Goal: Check status: Check status

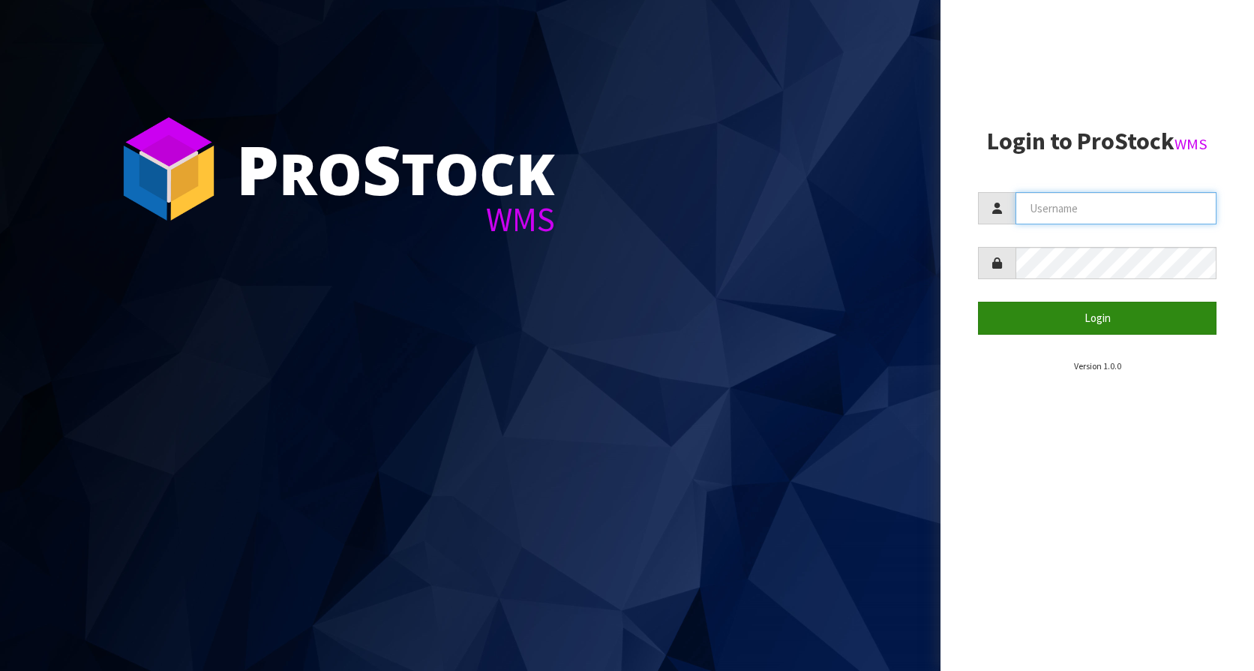
type input "KitchenAid"
click at [1115, 321] on button "Login" at bounding box center [1097, 318] width 239 height 32
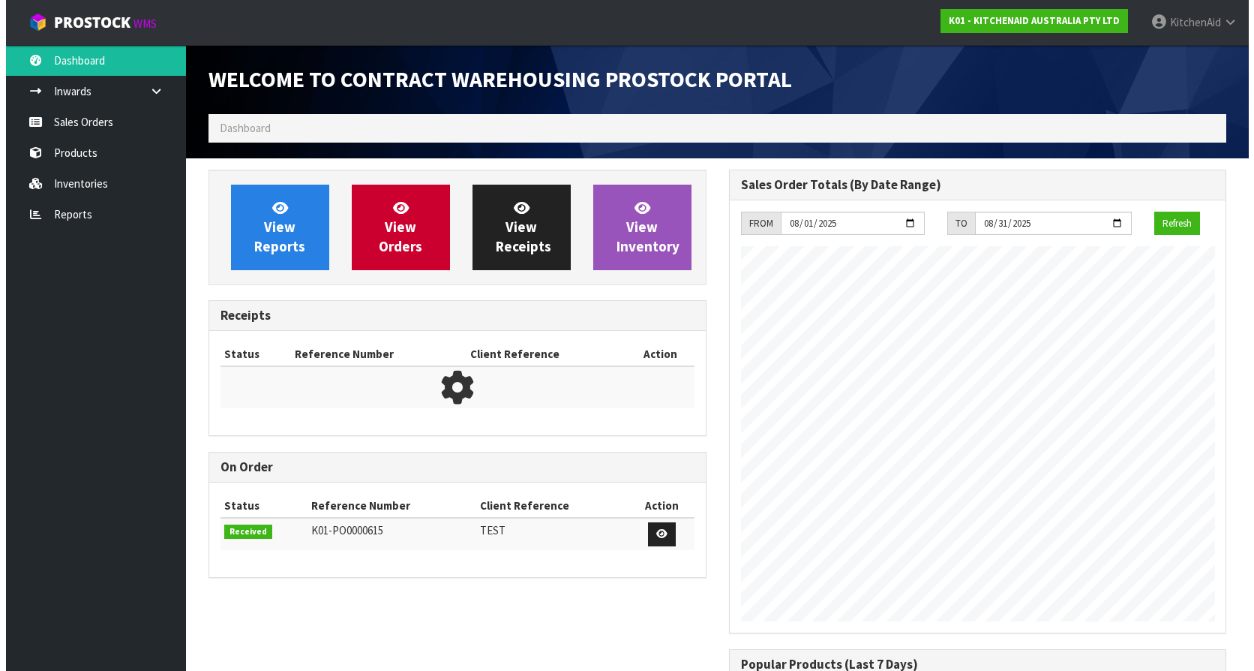
scroll to position [832, 520]
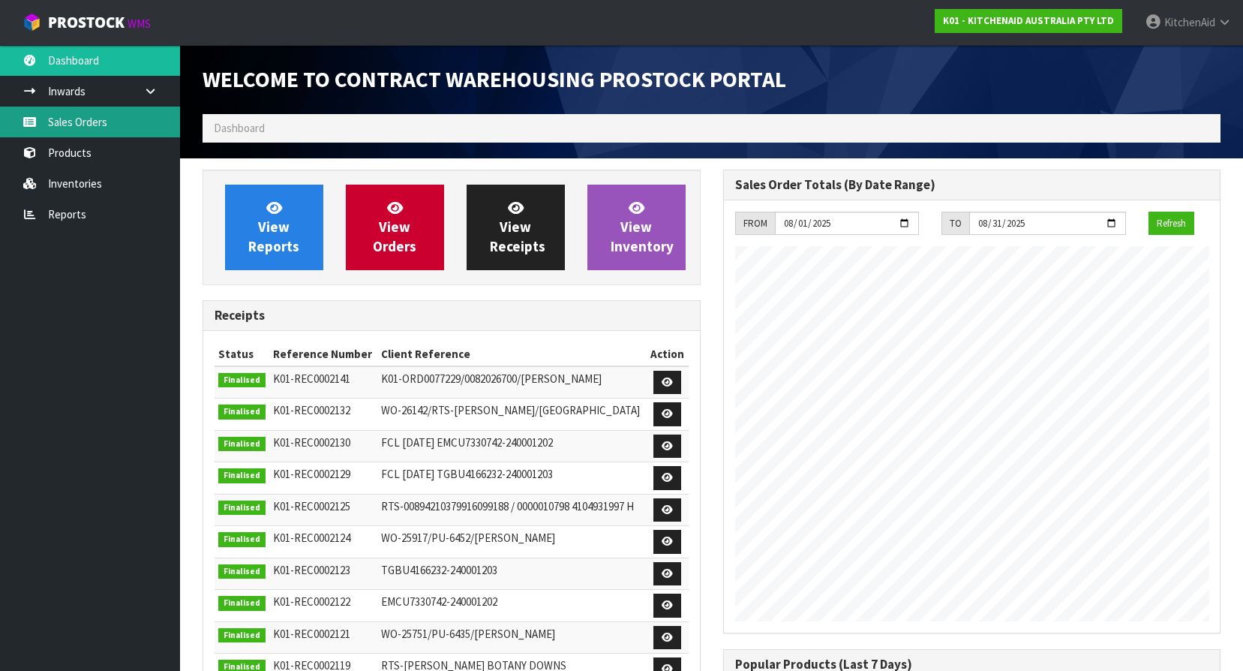
drag, startPoint x: 108, startPoint y: 120, endPoint x: 119, endPoint y: 119, distance: 11.3
click at [108, 120] on link "Sales Orders" at bounding box center [90, 122] width 180 height 31
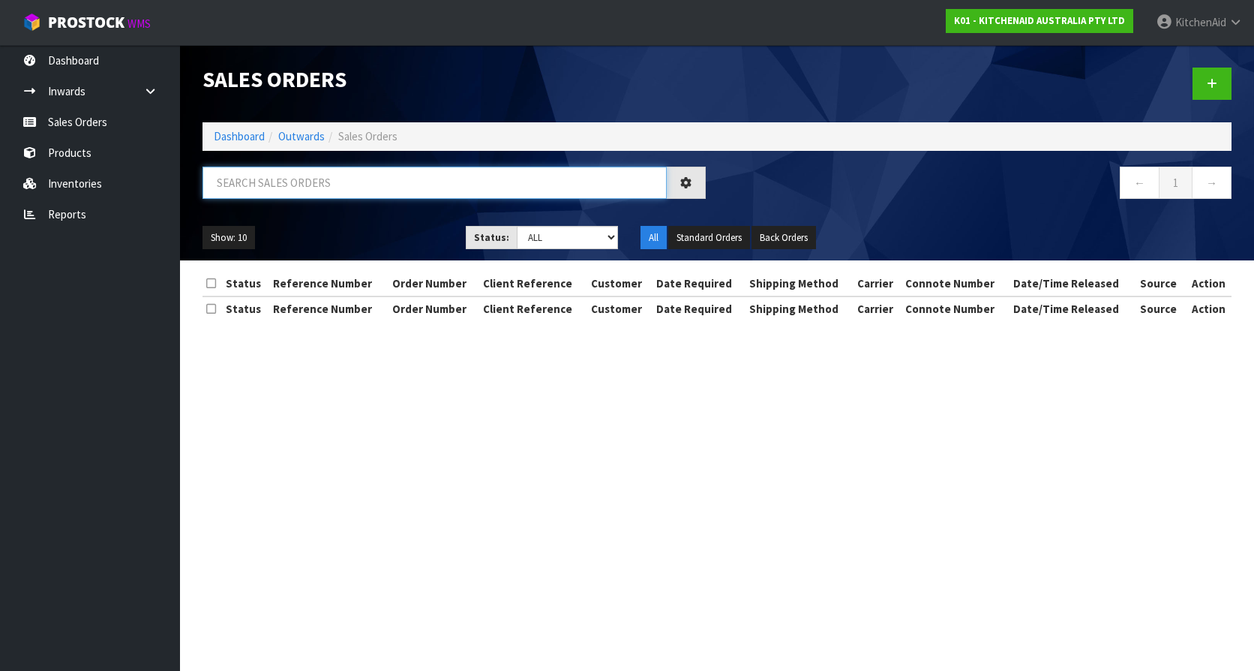
click at [382, 191] on input "text" at bounding box center [435, 183] width 464 height 32
paste input "KAAA-28921"
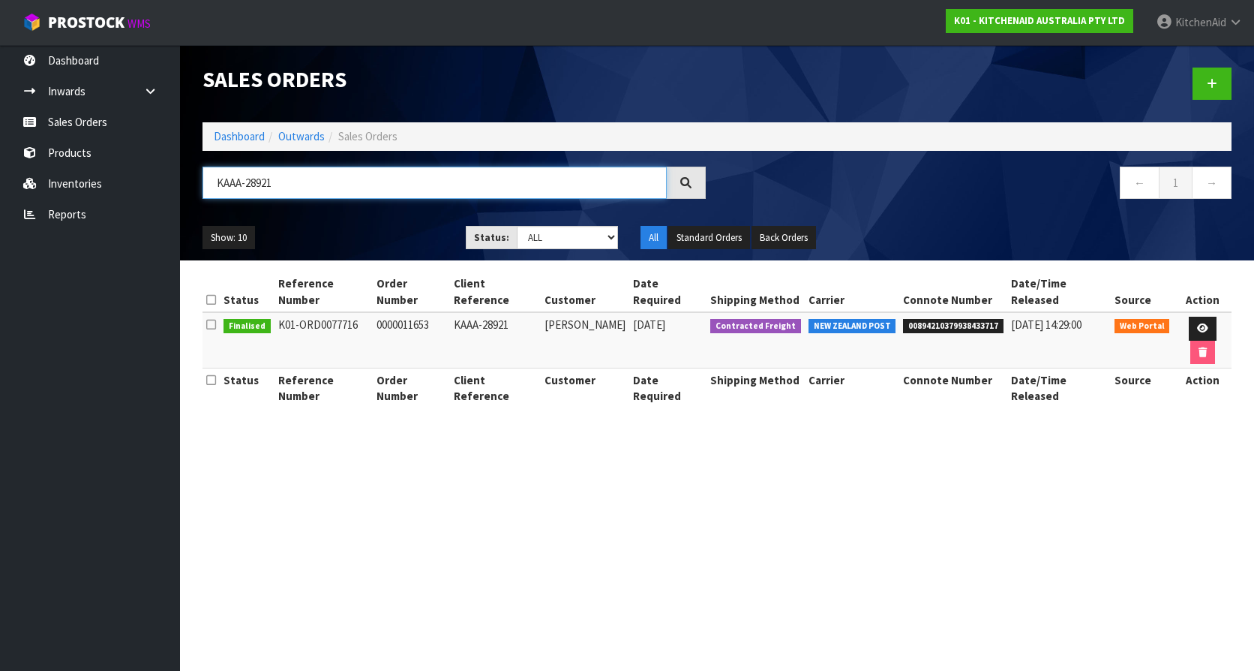
type input "KAAA-28921"
click at [965, 319] on span "00894210379938433717" at bounding box center [953, 326] width 101 height 15
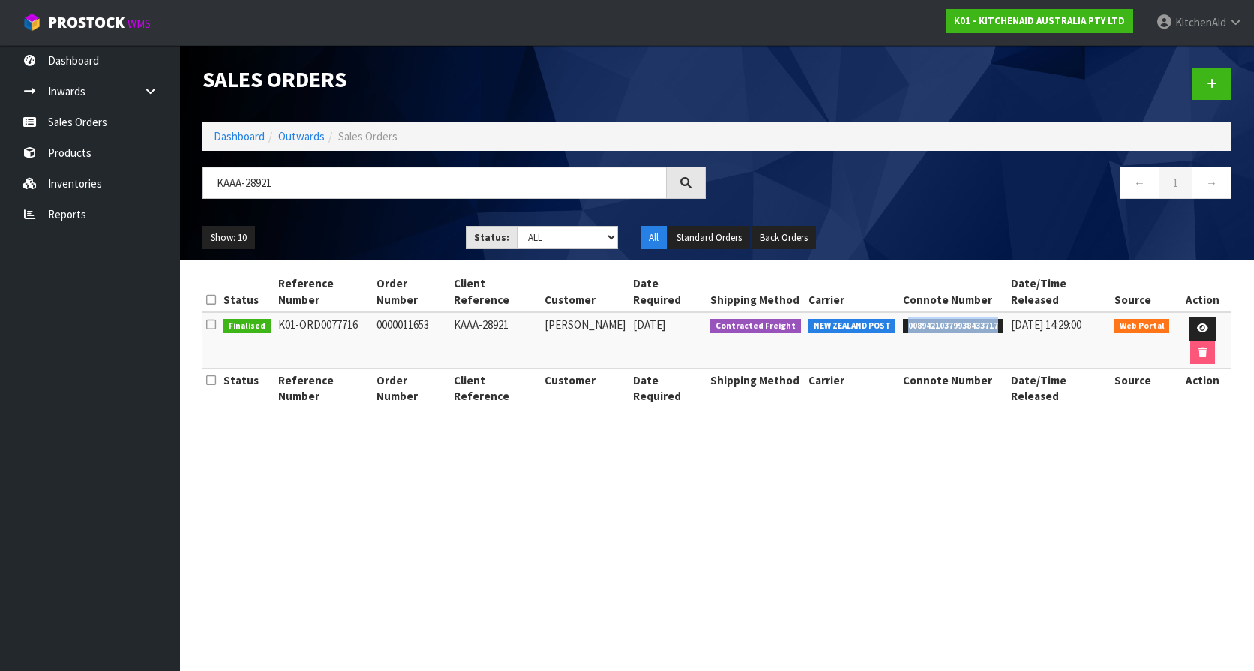
click at [965, 319] on span "00894210379938433717" at bounding box center [953, 326] width 101 height 15
copy span "00894210379938433717"
click at [78, 157] on link "Products" at bounding box center [90, 152] width 180 height 31
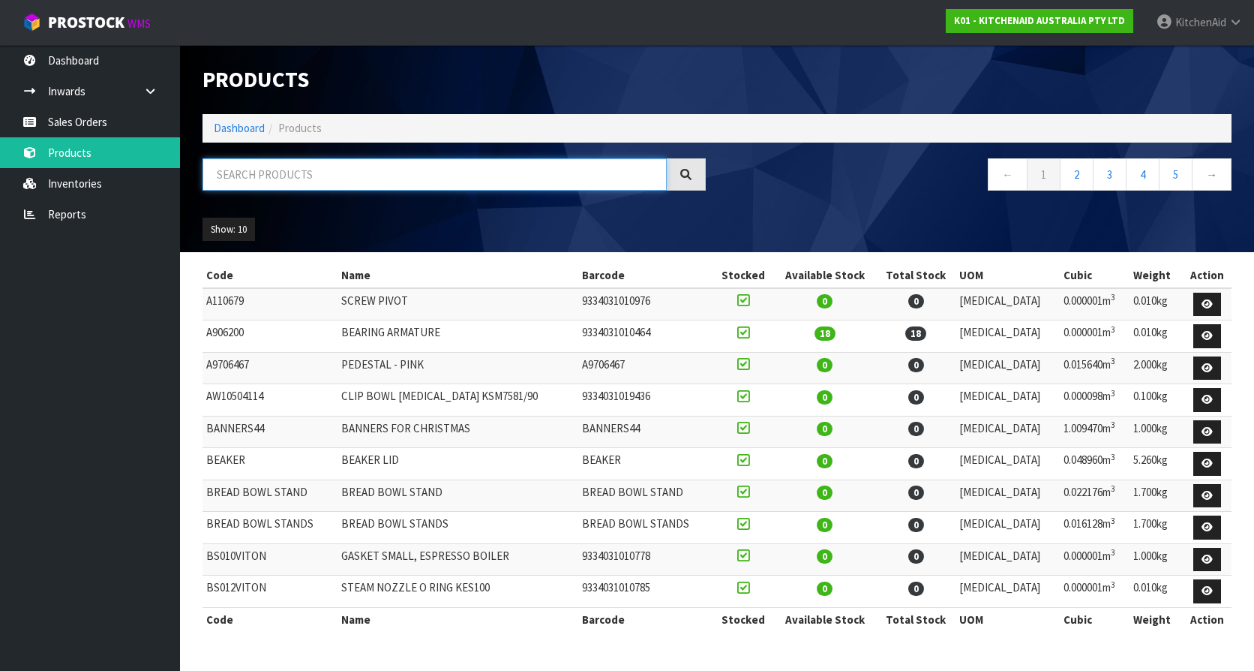
click at [320, 185] on input "text" at bounding box center [435, 174] width 464 height 32
click at [327, 176] on input "text" at bounding box center [435, 174] width 464 height 32
paste input "5KEK1701APL"
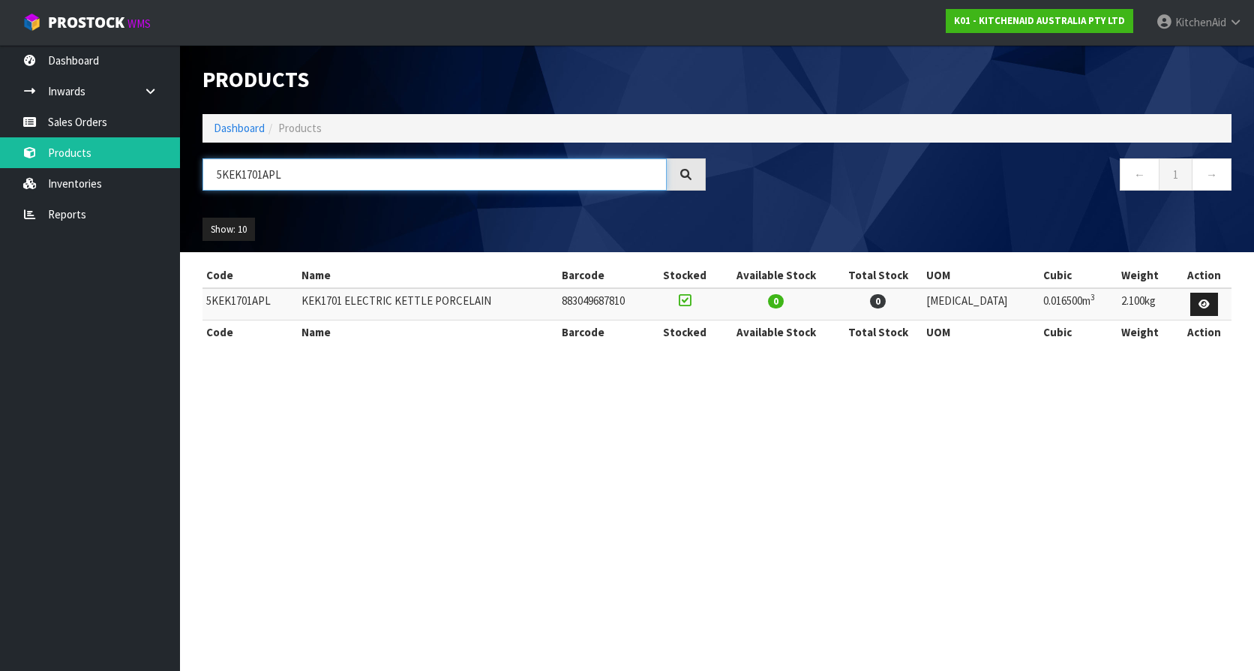
click at [302, 166] on input "5KEK1701APL" at bounding box center [435, 174] width 464 height 32
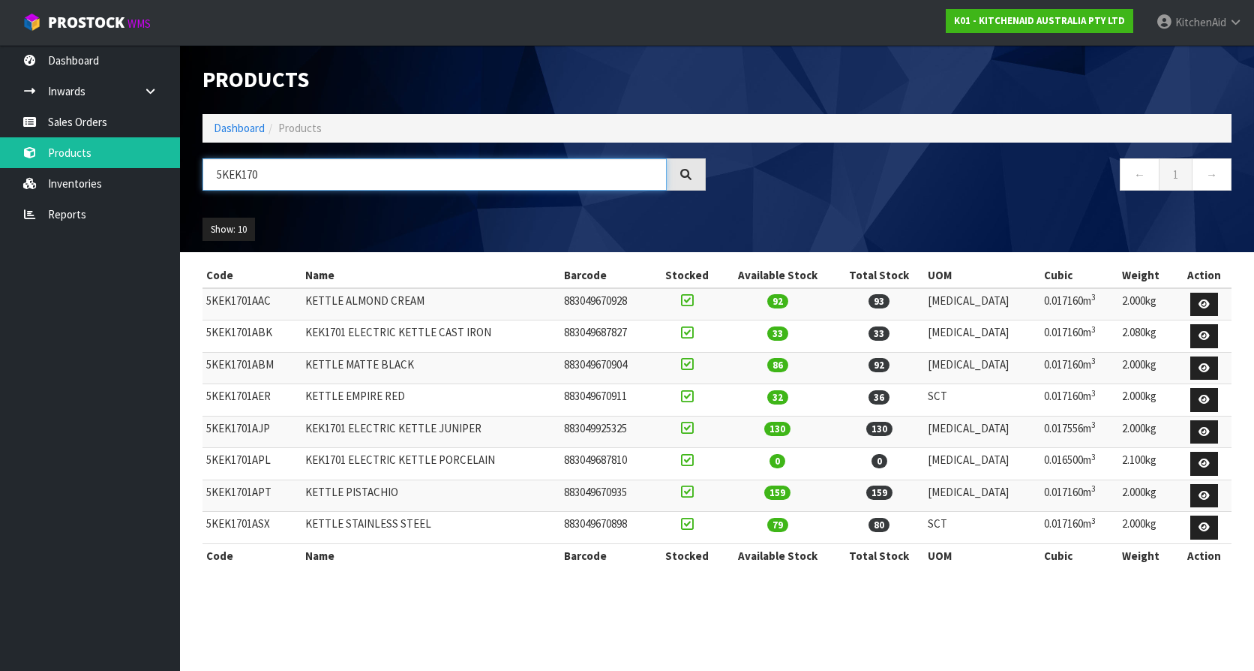
type input "5KEK170"
drag, startPoint x: 355, startPoint y: 296, endPoint x: 440, endPoint y: 296, distance: 85.5
click at [440, 296] on td "KETTLE ALMOND CREAM" at bounding box center [432, 304] width 260 height 32
copy td "ALMOND CREAM"
drag, startPoint x: 445, startPoint y: 332, endPoint x: 519, endPoint y: 337, distance: 74.4
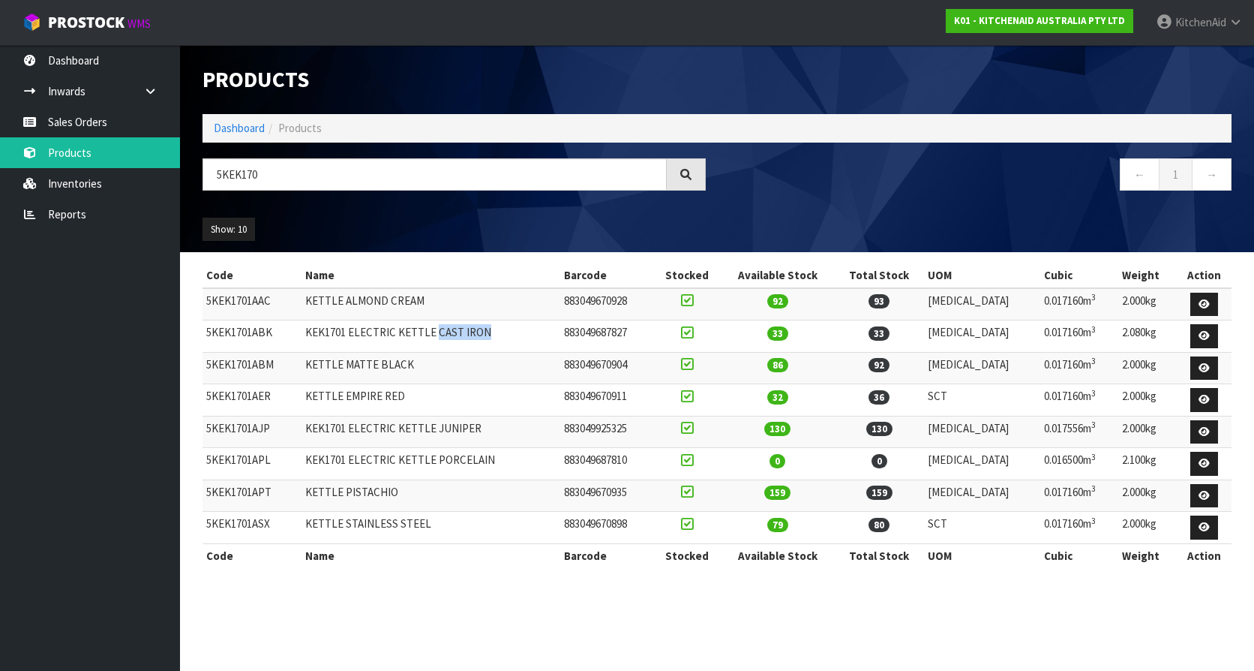
click at [519, 337] on td "KEK1701 ELECTRIC KETTLE CAST IRON" at bounding box center [432, 336] width 260 height 32
copy td "CAST IRON"
drag, startPoint x: 357, startPoint y: 364, endPoint x: 432, endPoint y: 366, distance: 75.1
click at [432, 366] on td "KETTLE MATTE BLACK" at bounding box center [432, 368] width 260 height 32
copy td "MATTE BLACK"
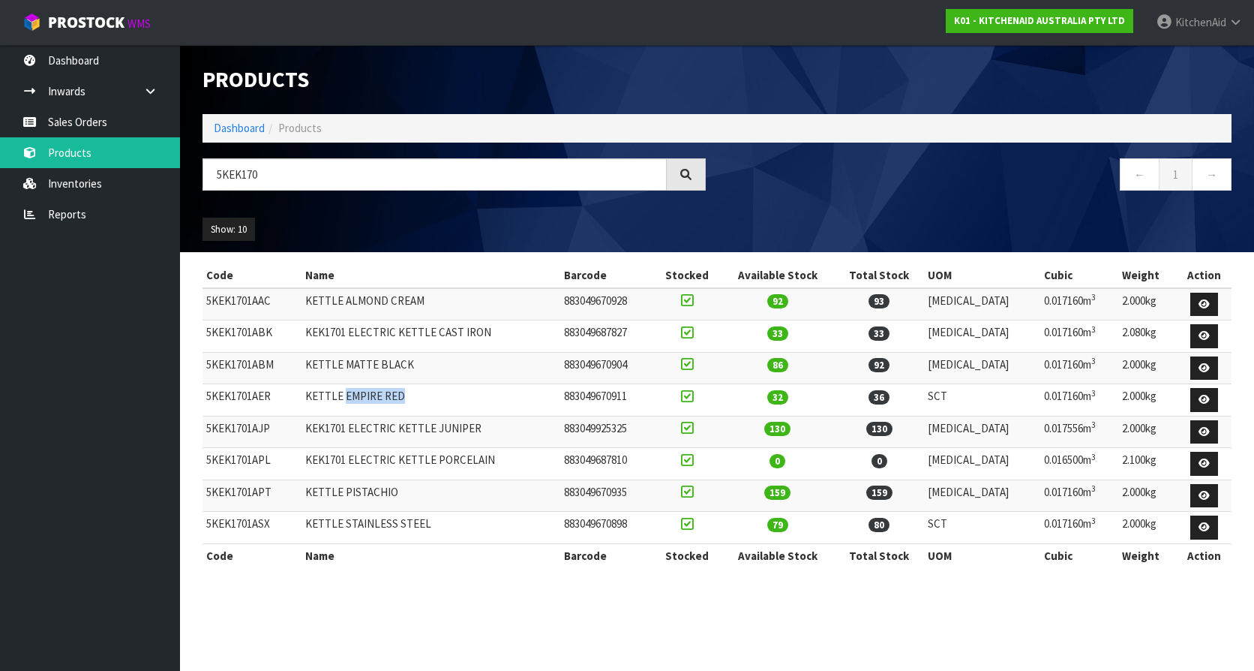
drag, startPoint x: 354, startPoint y: 396, endPoint x: 418, endPoint y: 398, distance: 63.8
click at [418, 398] on td "KETTLE EMPIRE RED" at bounding box center [432, 400] width 260 height 32
copy td "EMPIRE RED"
click at [465, 426] on td "KEK1701 ELECTRIC KETTLE JUNIPER" at bounding box center [432, 432] width 260 height 32
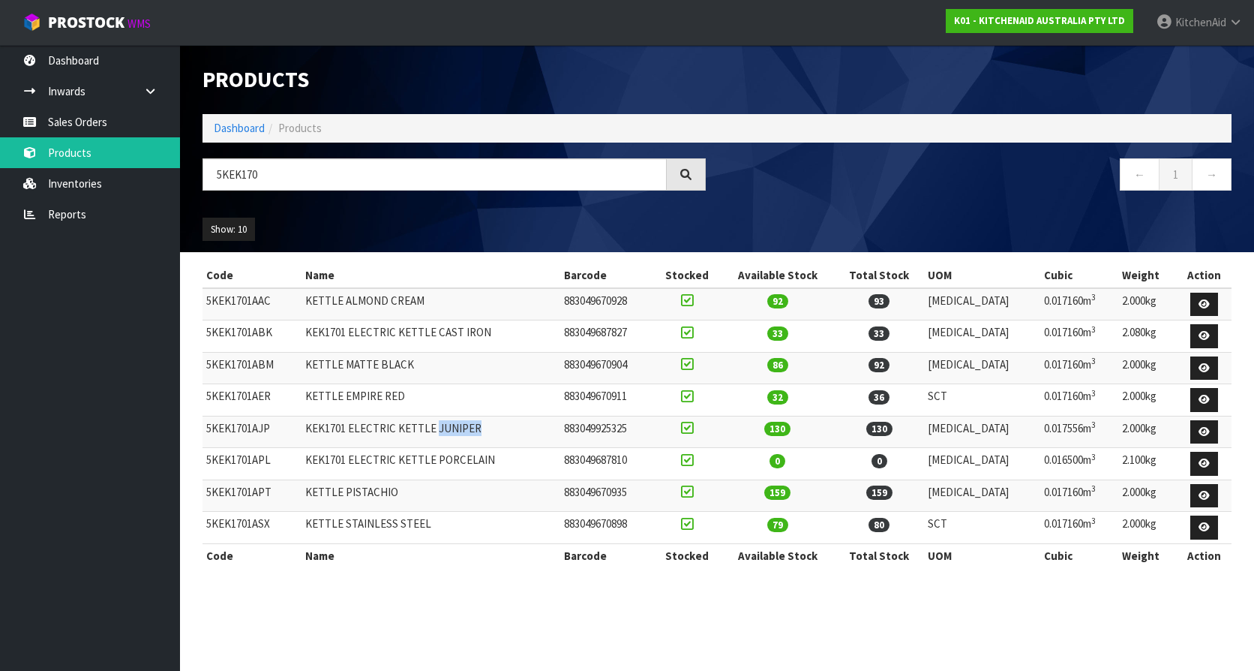
copy td "JUNIPER"
click at [383, 495] on td "KETTLE PISTACHIO" at bounding box center [432, 495] width 260 height 32
copy td "PISTACHIO"
drag, startPoint x: 355, startPoint y: 526, endPoint x: 445, endPoint y: 521, distance: 90.1
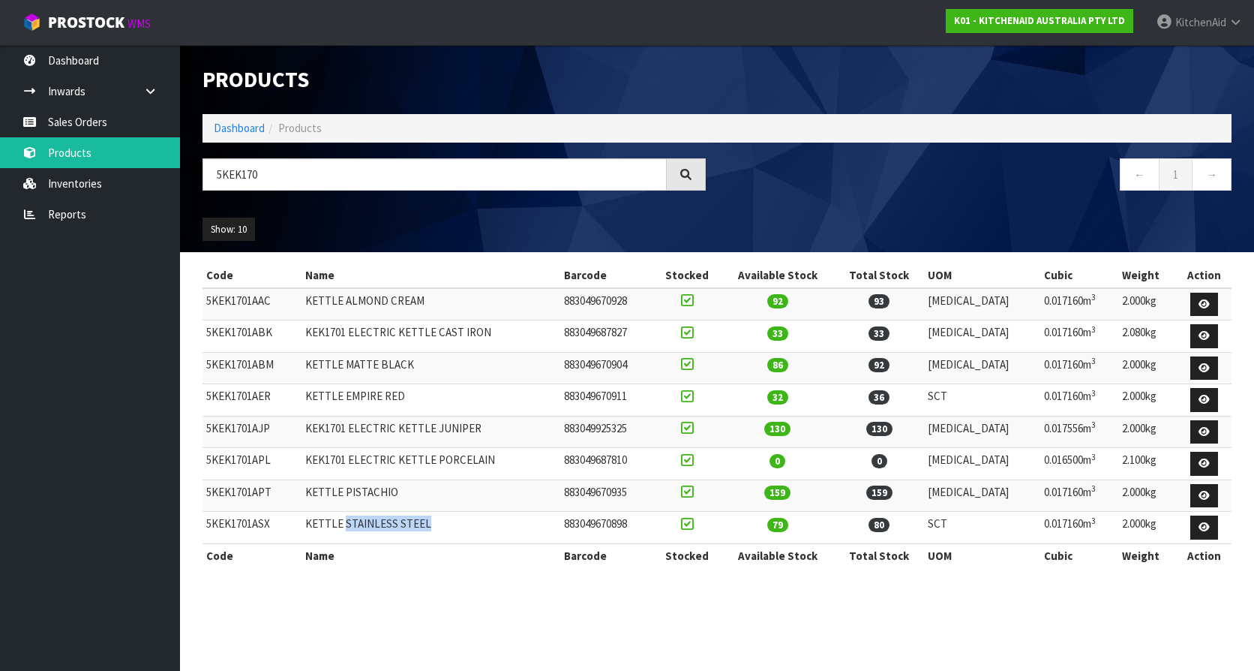
click at [445, 521] on td "KETTLE STAINLESS STEEL" at bounding box center [432, 528] width 260 height 32
copy td "STAINLESS STEEL"
click at [316, 458] on td "KEK1701 ELECTRIC KETTLE PORCELAIN" at bounding box center [432, 464] width 260 height 32
click at [250, 458] on td "5KEK1701APL" at bounding box center [252, 464] width 99 height 32
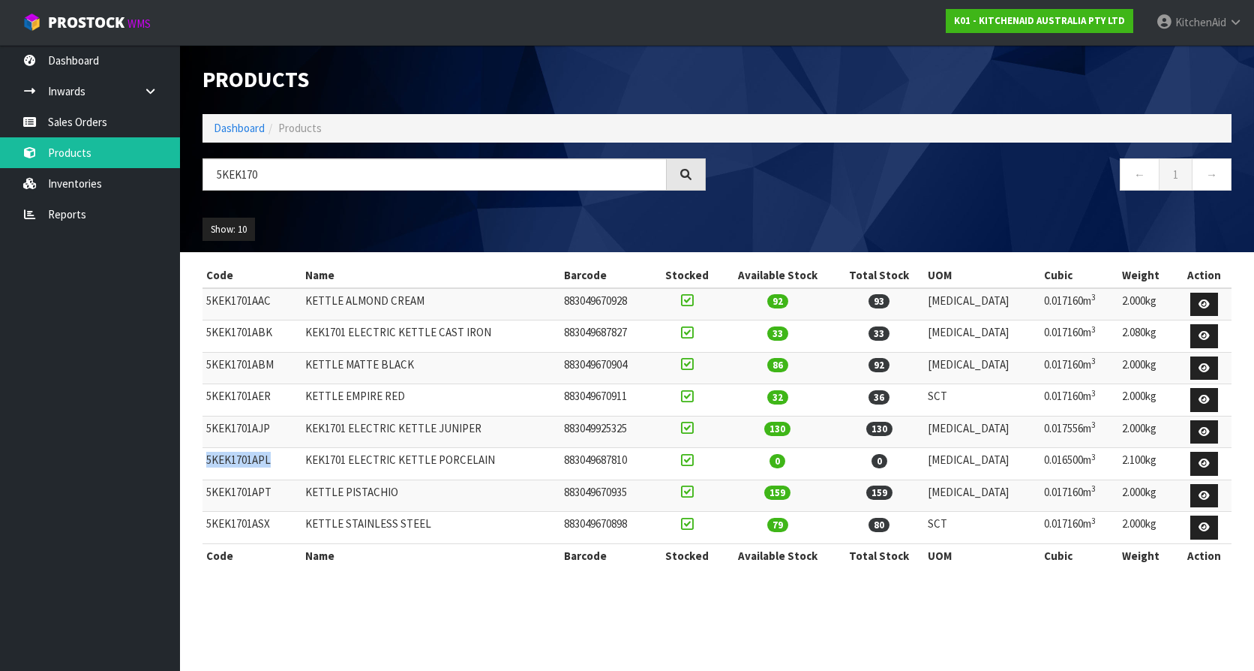
copy td "5KEK1701APL"
click at [266, 462] on td "5KEK1701APL" at bounding box center [252, 464] width 99 height 32
click at [396, 180] on input "5KEK170" at bounding box center [435, 174] width 464 height 32
click at [107, 119] on link "Sales Orders" at bounding box center [90, 122] width 180 height 31
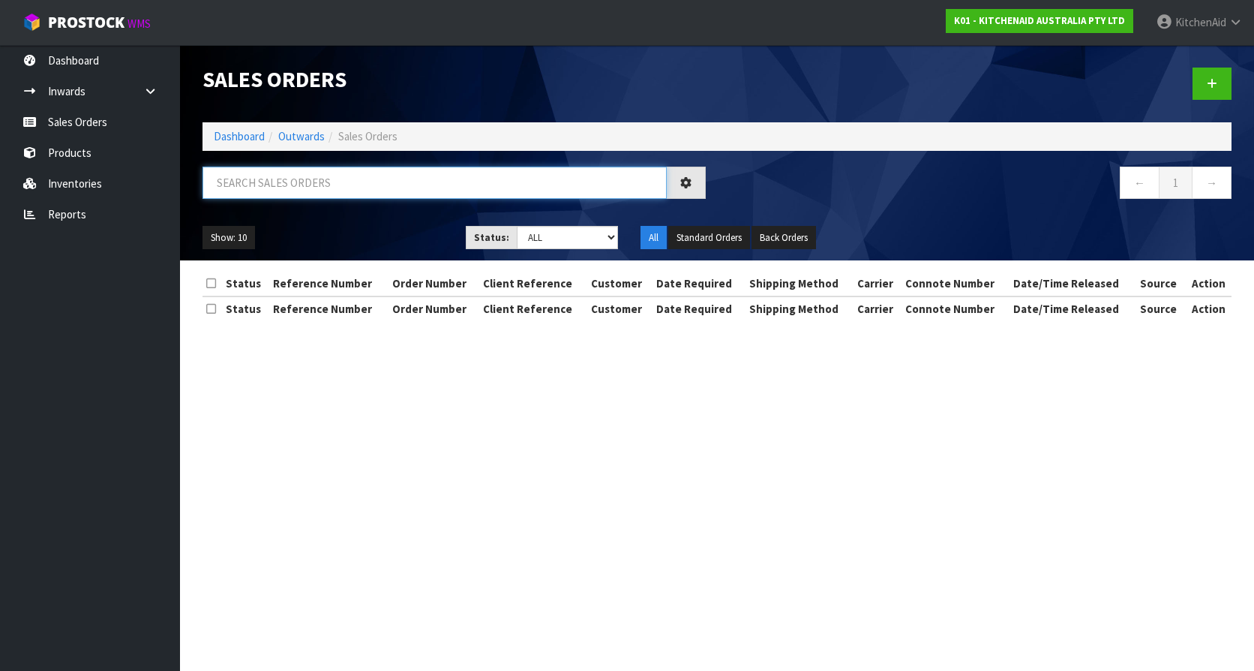
click at [297, 180] on input "text" at bounding box center [435, 183] width 464 height 32
paste input "64664823923058"
type input "64664823923058"
